Goal: Task Accomplishment & Management: Manage account settings

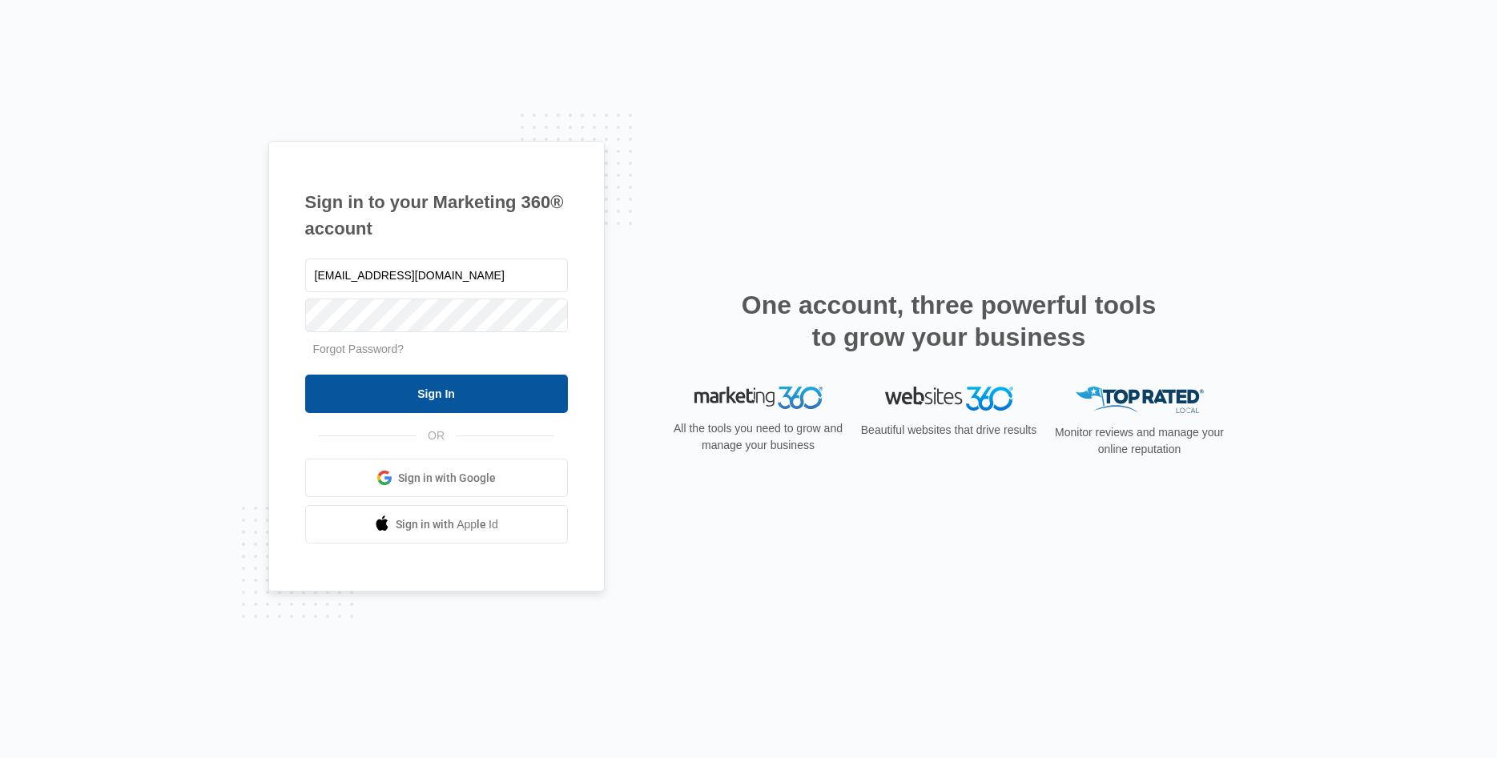
type input "[EMAIL_ADDRESS][DOMAIN_NAME]"
click at [352, 397] on input "Sign In" at bounding box center [436, 394] width 263 height 38
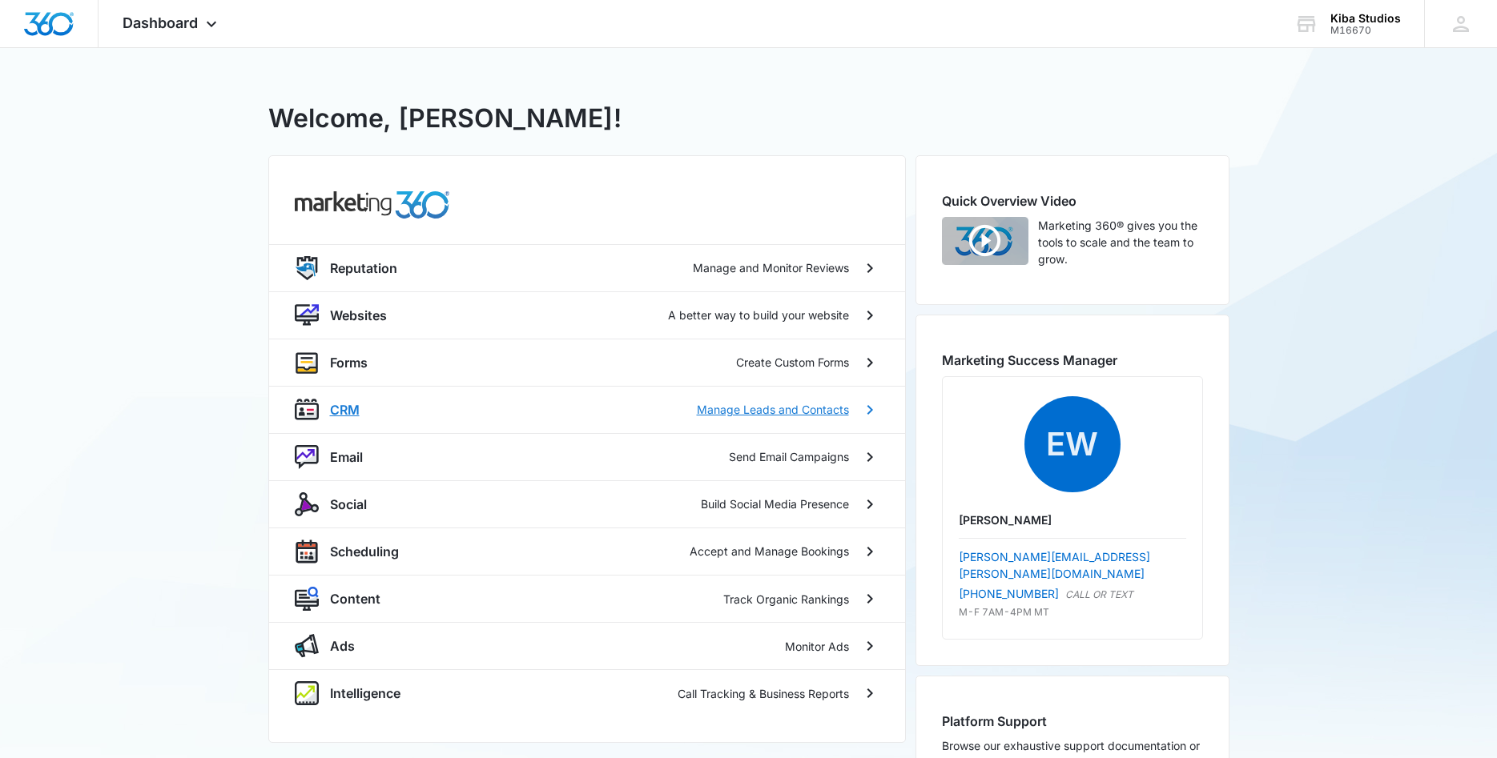
click at [344, 407] on p "CRM" at bounding box center [345, 409] width 30 height 19
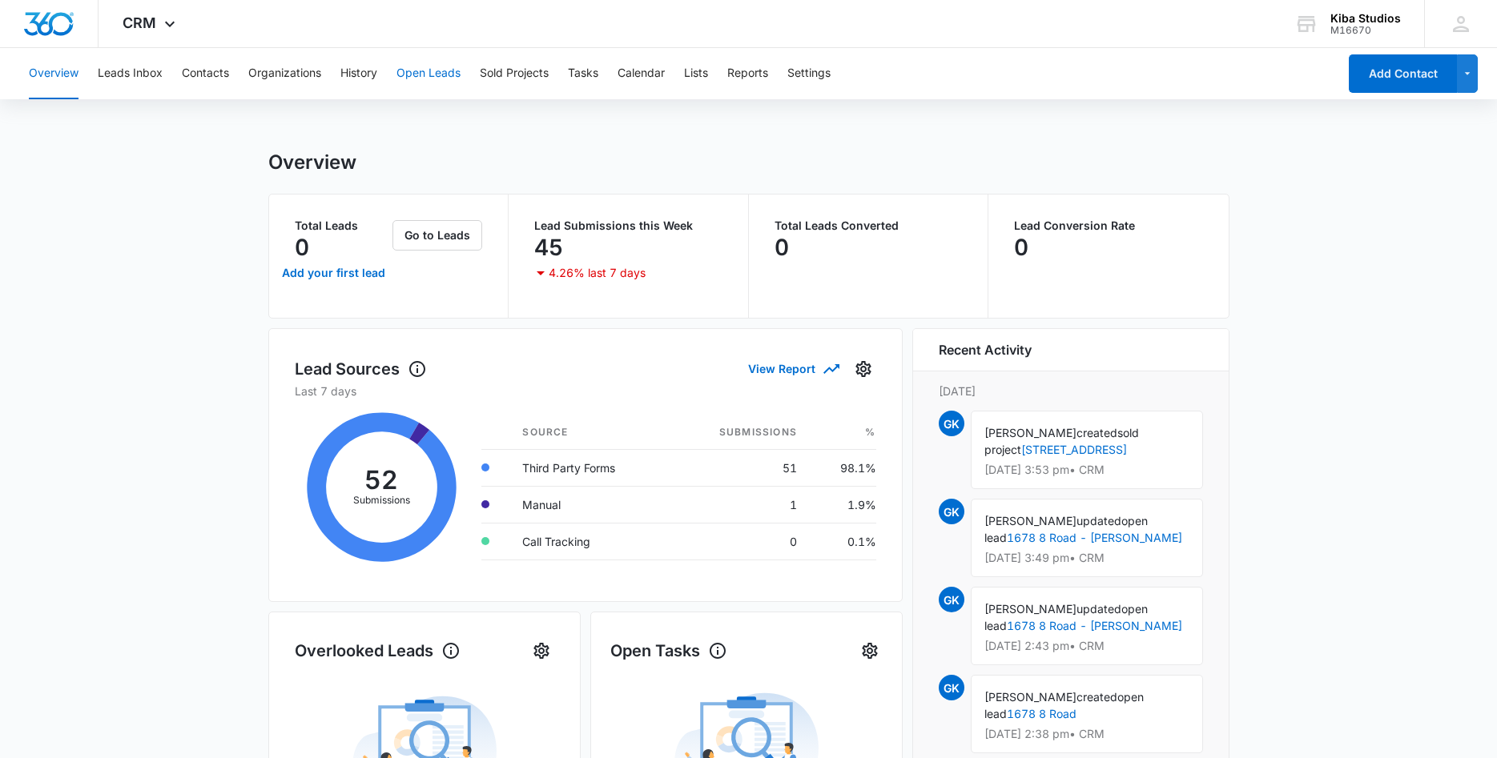
click at [424, 74] on button "Open Leads" at bounding box center [428, 73] width 64 height 51
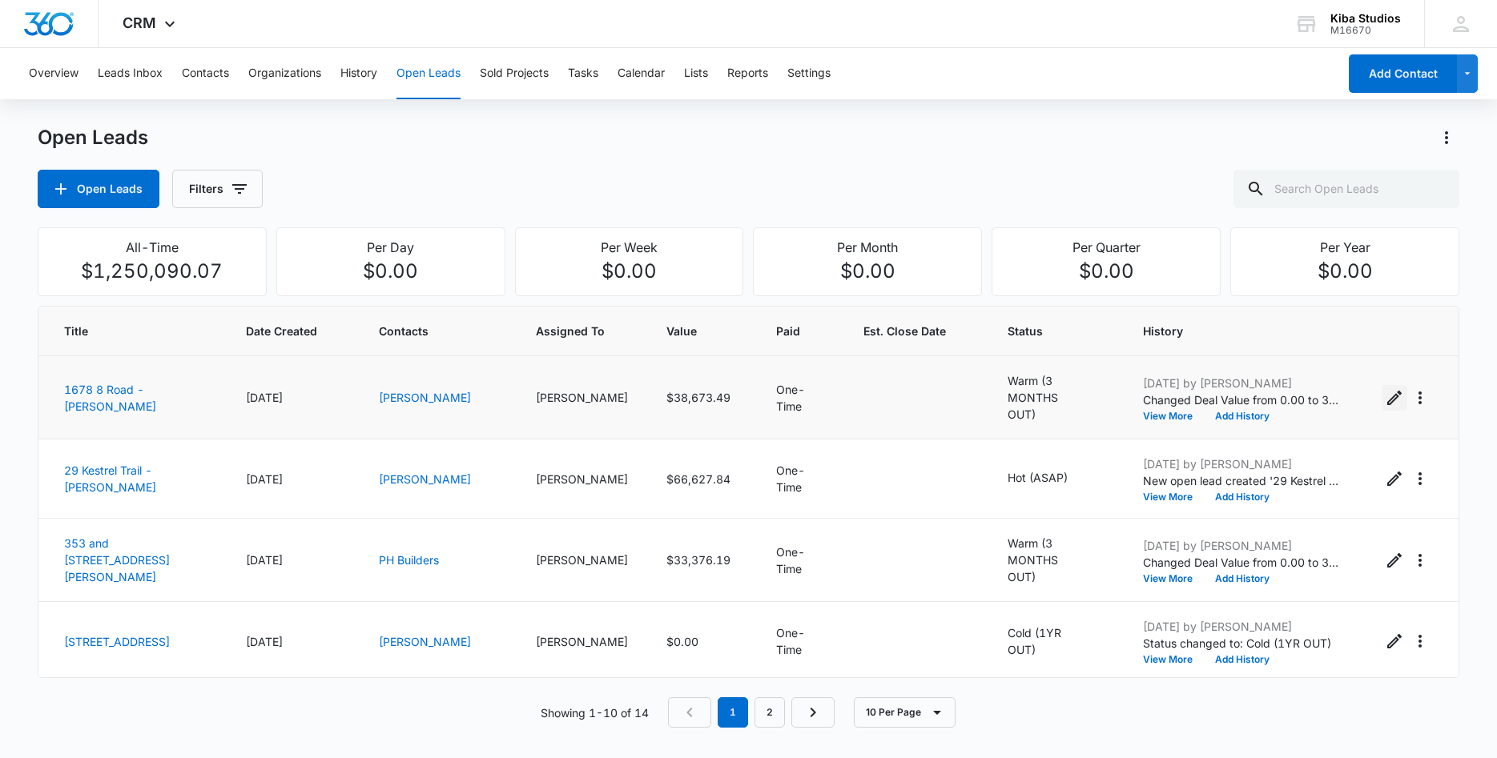
click at [1393, 396] on icon "Edit Open Lead" at bounding box center [1394, 398] width 14 height 14
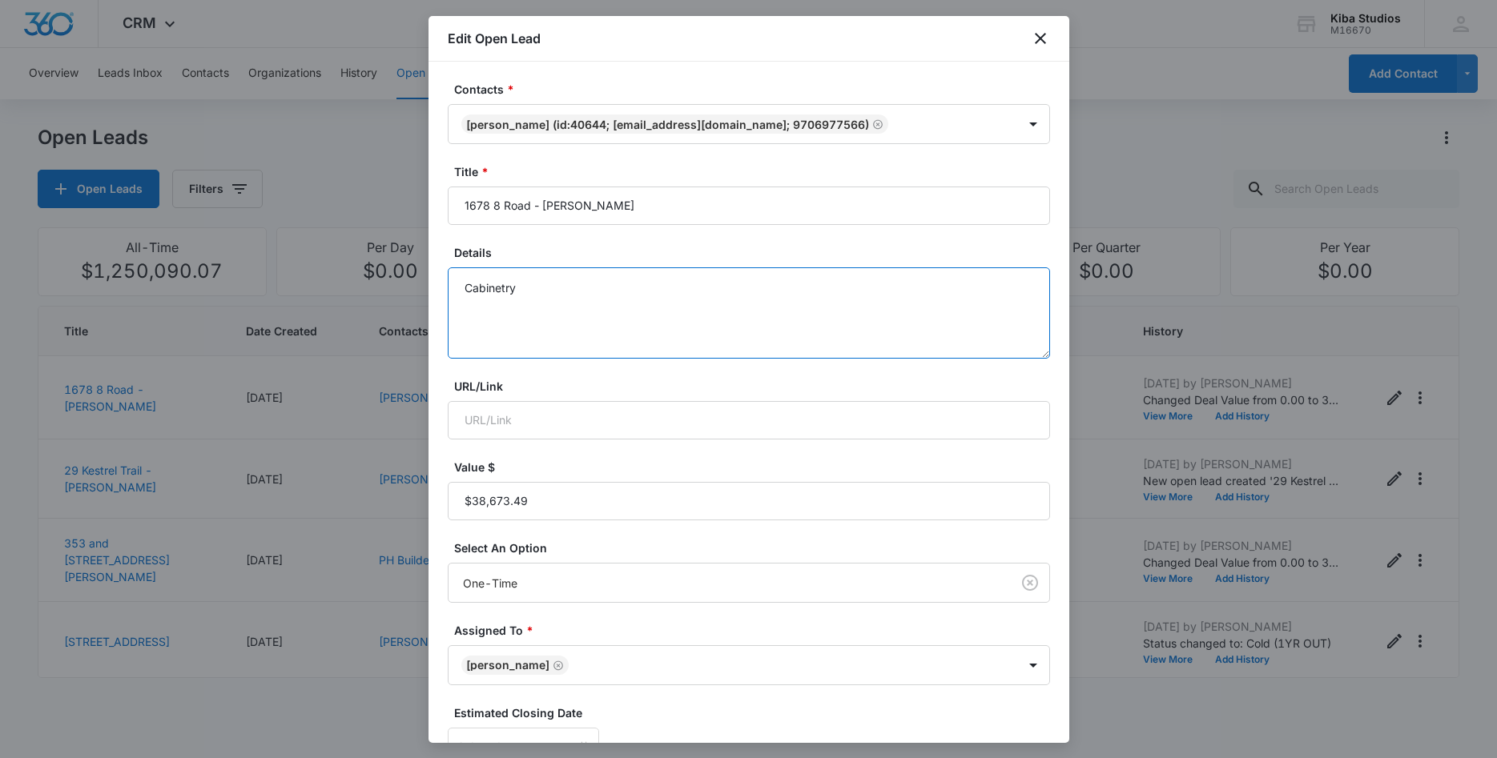
click at [530, 285] on textarea "Cabinetry" at bounding box center [749, 312] width 602 height 91
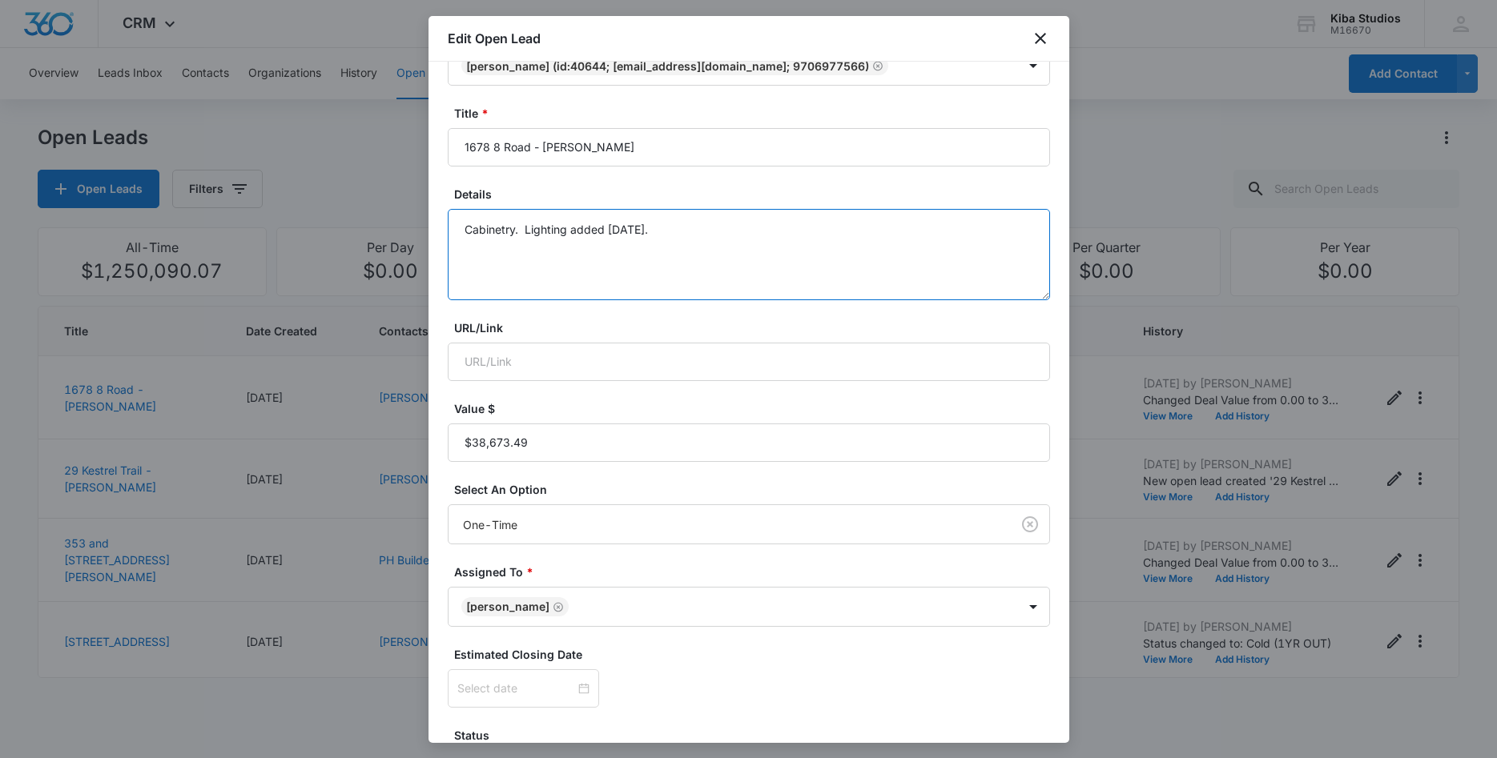
scroll to position [82, 0]
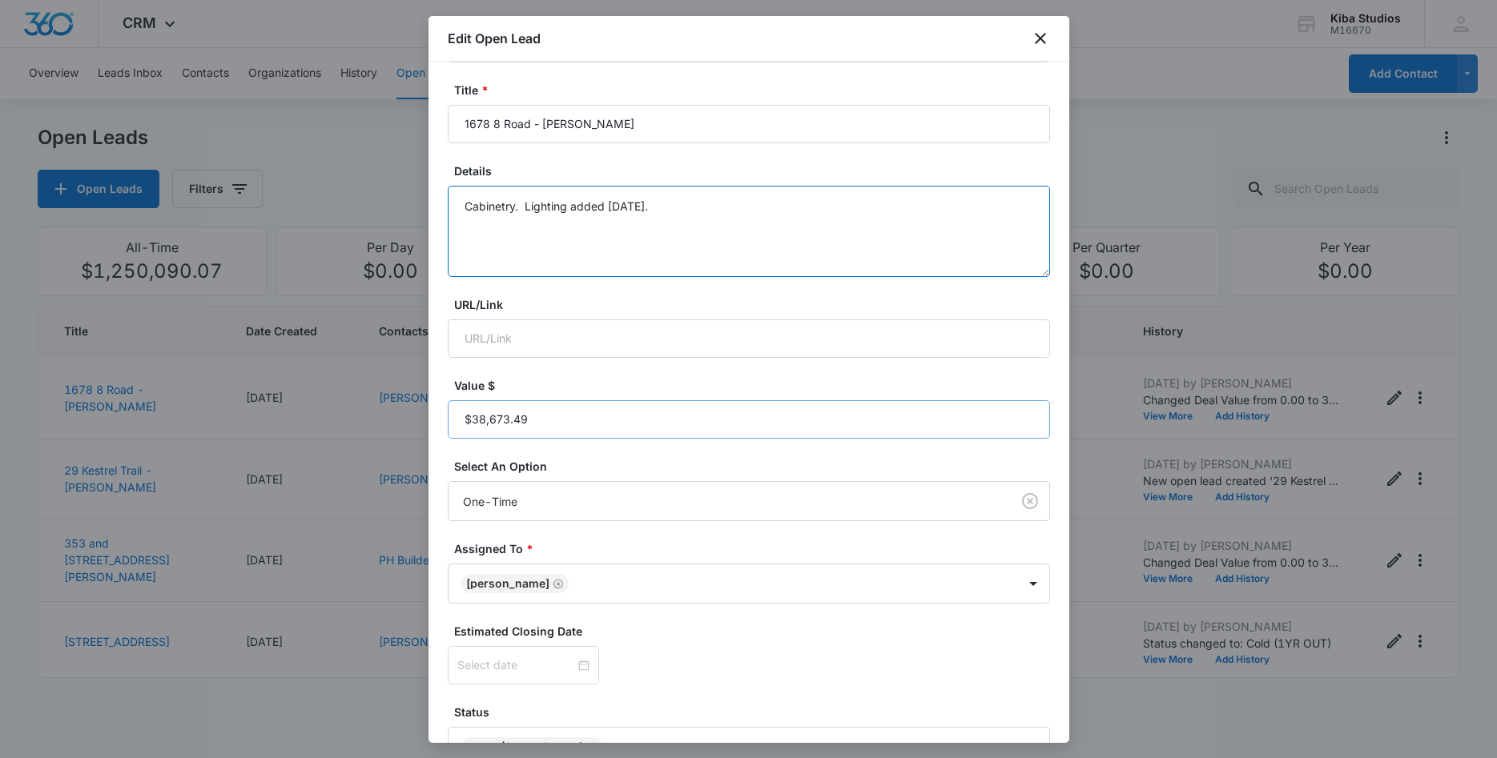
type textarea "Cabinetry. Lighting added [DATE]."
drag, startPoint x: 531, startPoint y: 417, endPoint x: 440, endPoint y: 422, distance: 90.6
click at [448, 422] on input "Value $" at bounding box center [749, 419] width 602 height 38
click at [440, 422] on div "Contacts * [PERSON_NAME] (ID:40644; [EMAIL_ADDRESS][DOMAIN_NAME]; 9706977566) T…" at bounding box center [748, 402] width 641 height 681
drag, startPoint x: 531, startPoint y: 416, endPoint x: 558, endPoint y: 424, distance: 28.4
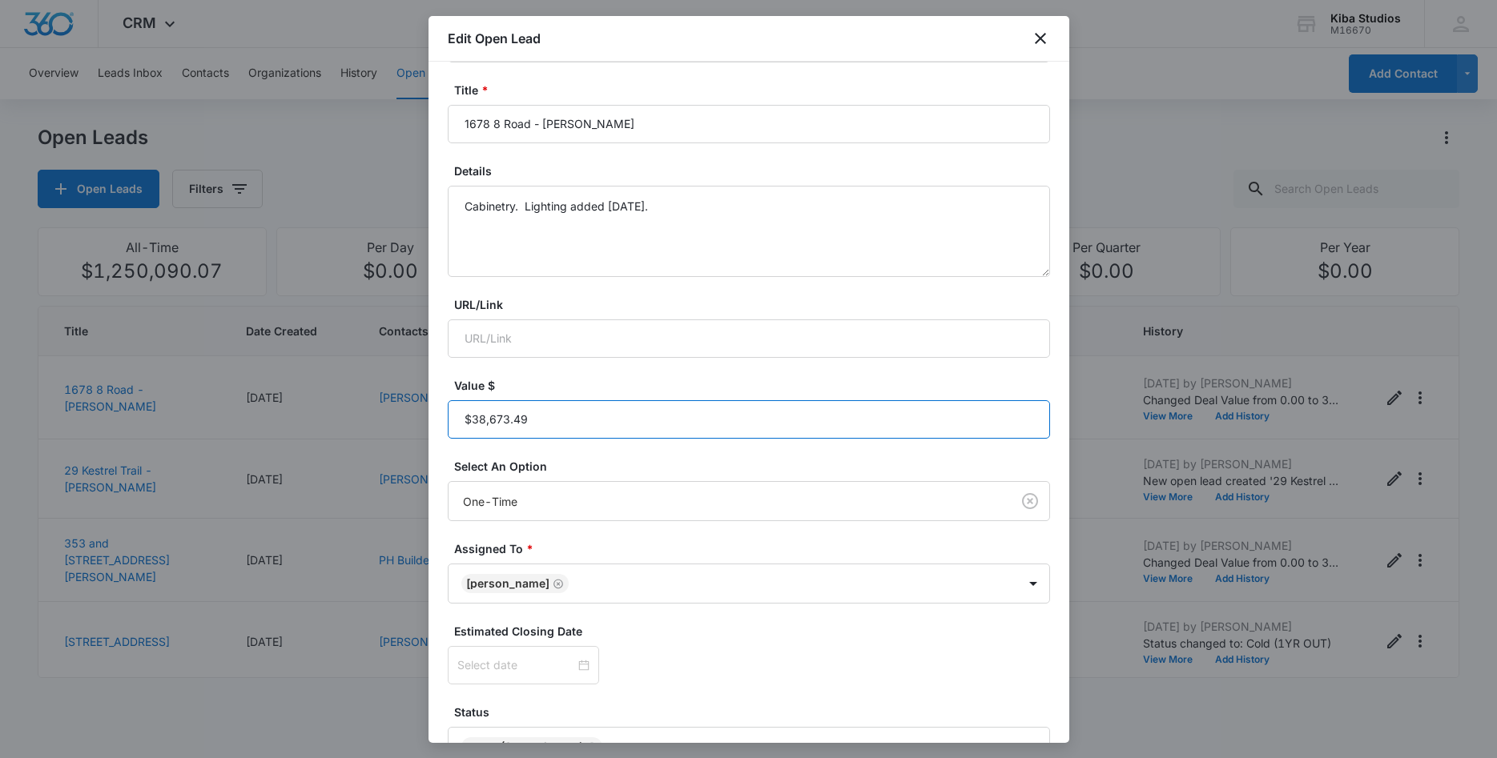
click at [558, 424] on input "Value $" at bounding box center [749, 419] width 602 height 38
type input "$46,658.76"
click at [691, 369] on form "Contacts * [PERSON_NAME] (ID:40644; [EMAIL_ADDRESS][DOMAIN_NAME]; 9706977566) T…" at bounding box center [749, 412] width 602 height 826
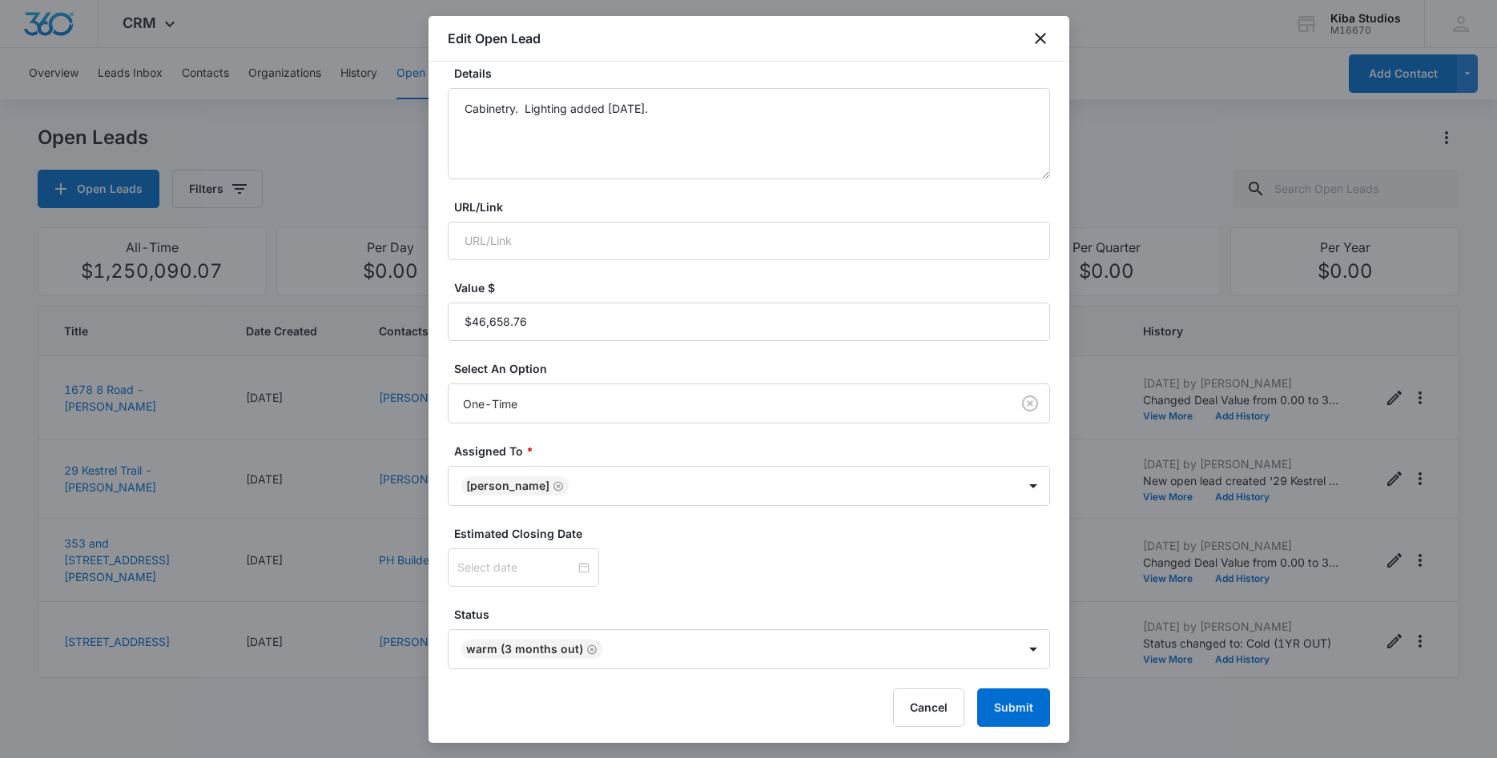
scroll to position [183, 0]
click at [1003, 701] on button "Submit" at bounding box center [1013, 704] width 73 height 38
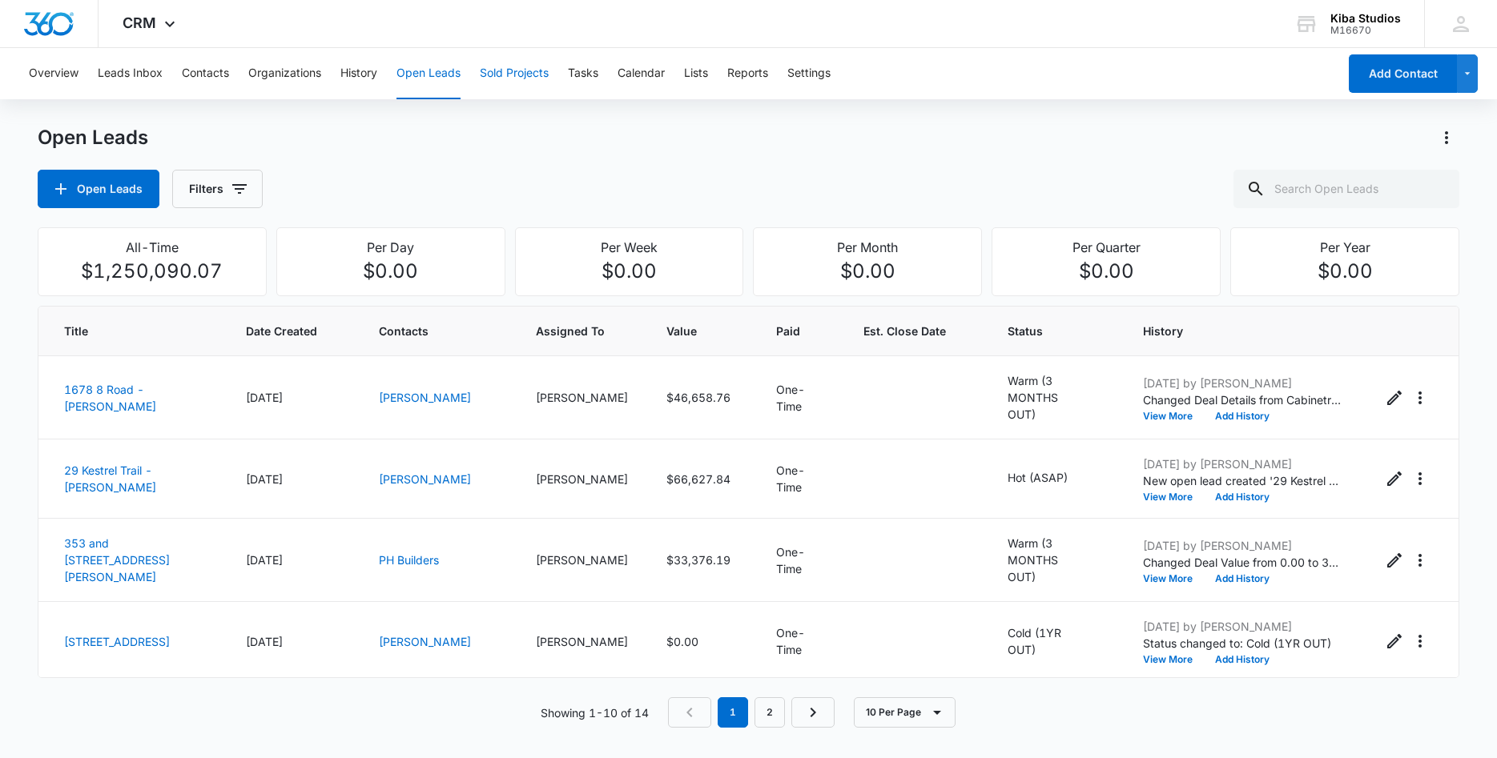
click at [492, 74] on button "Sold Projects" at bounding box center [514, 73] width 69 height 51
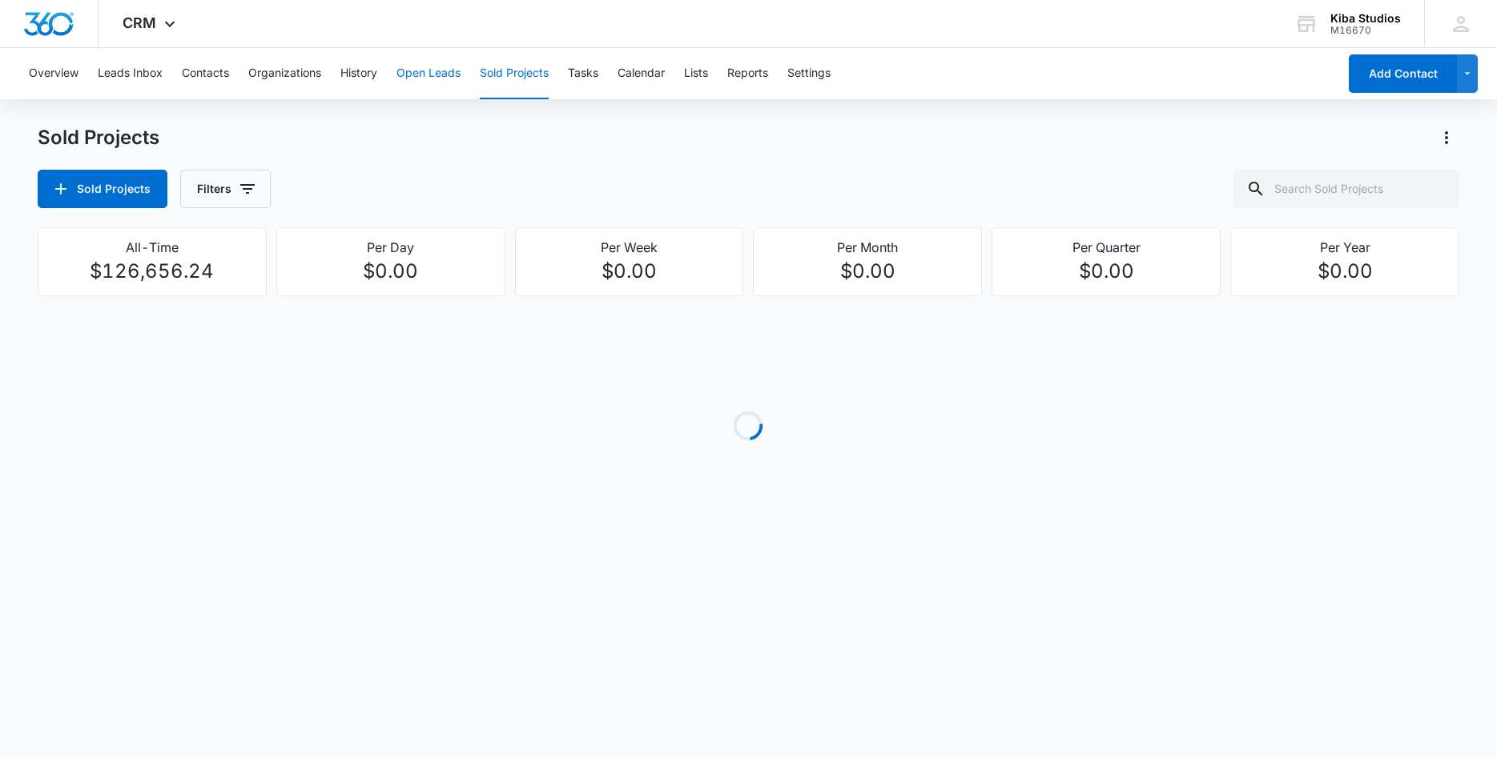
click at [424, 74] on button "Open Leads" at bounding box center [428, 73] width 64 height 51
